Goal: Task Accomplishment & Management: Manage account settings

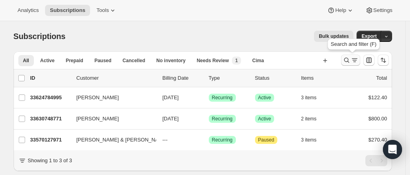
click at [351, 64] on button "Search and filter results" at bounding box center [350, 60] width 19 height 11
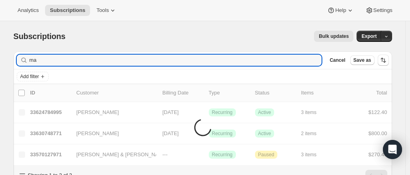
type input "m"
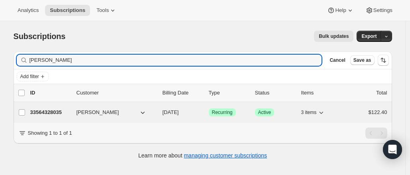
type input "[PERSON_NAME]"
click at [52, 115] on p "33564328035" at bounding box center [50, 112] width 40 height 8
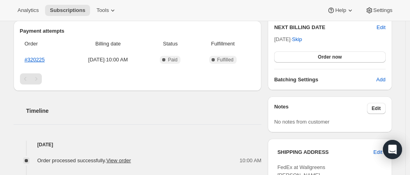
scroll to position [231, 0]
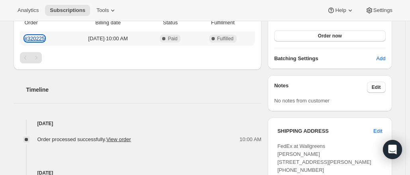
click at [33, 38] on link "#320225" at bounding box center [35, 38] width 20 height 6
